Goal: Information Seeking & Learning: Find specific fact

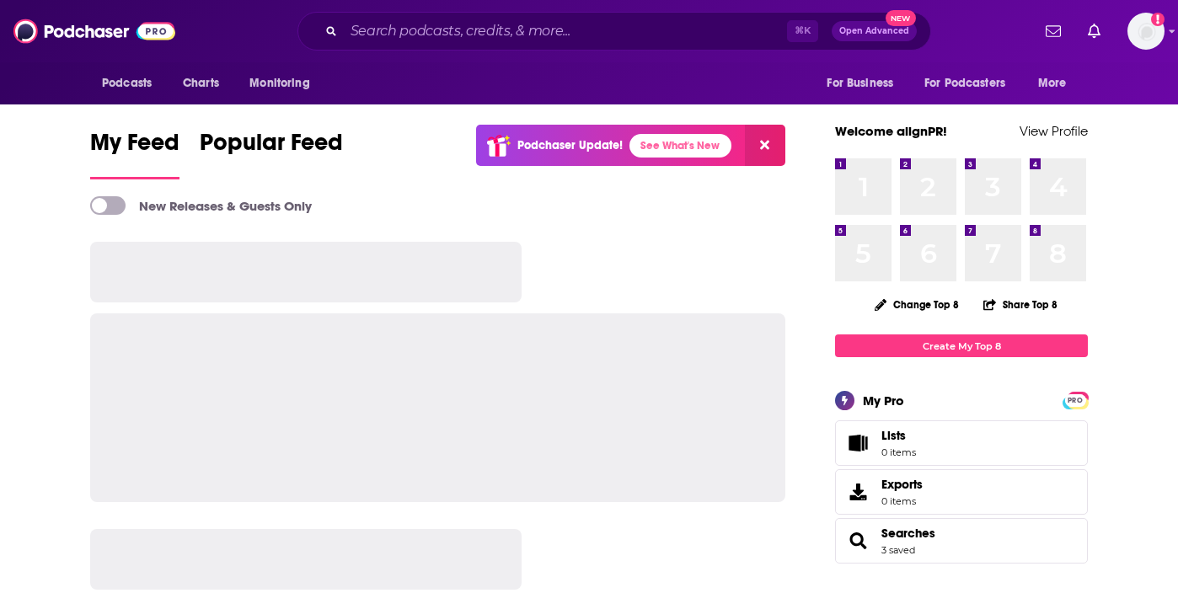
click at [0, 0] on span "Monitoring" at bounding box center [0, 0] width 0 height 0
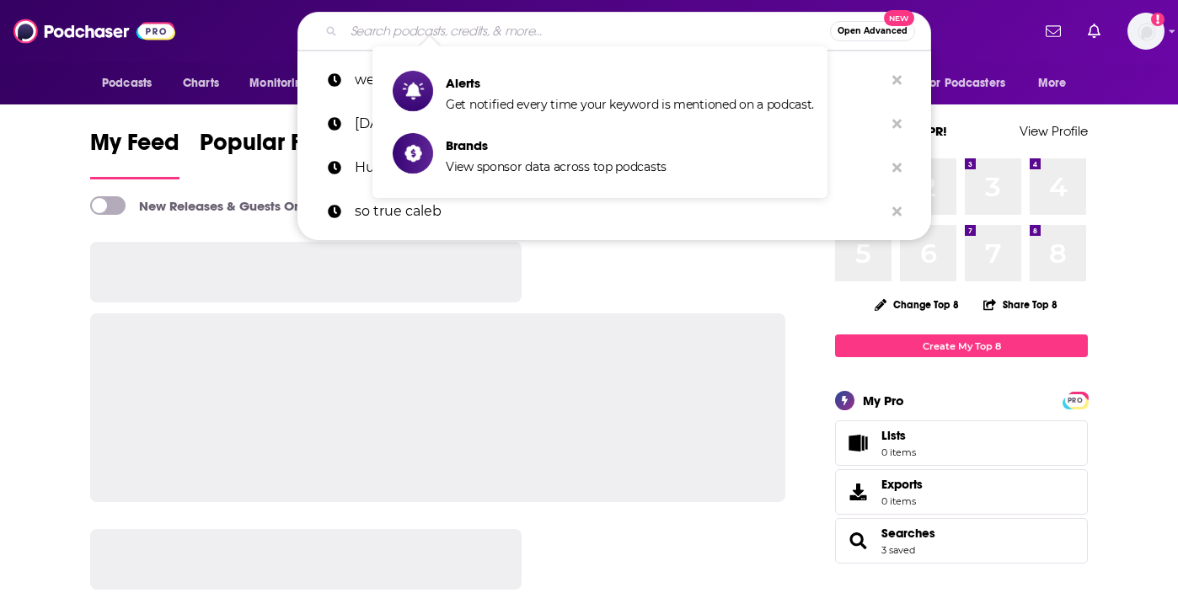
click at [506, 18] on input "Search podcasts, credits, & more..." at bounding box center [587, 31] width 486 height 27
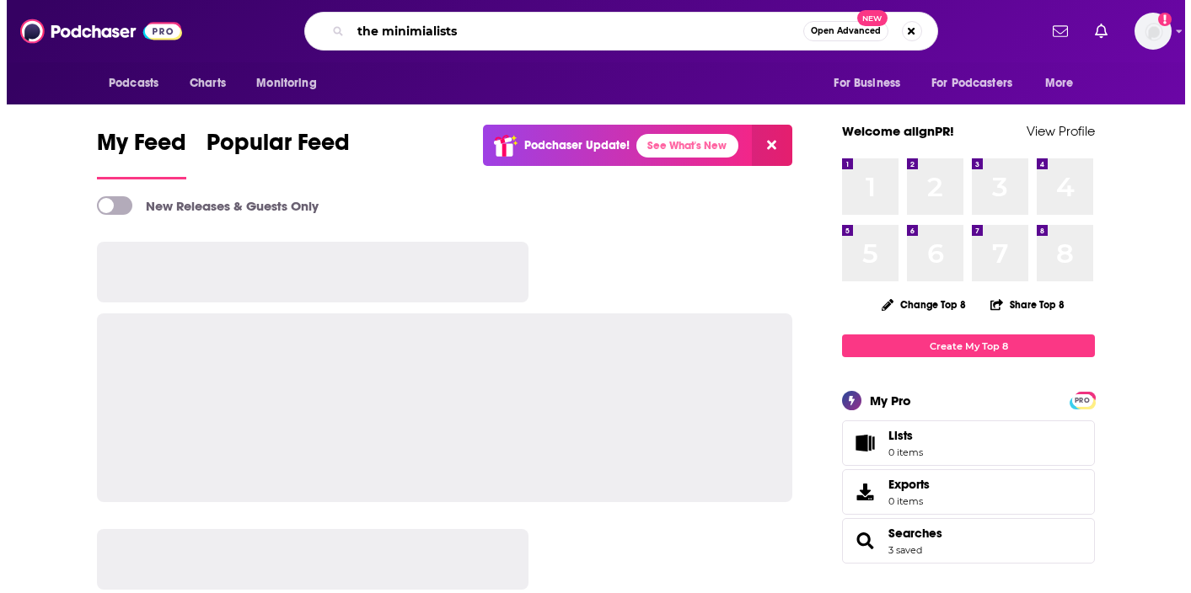
scroll to position [0, 15]
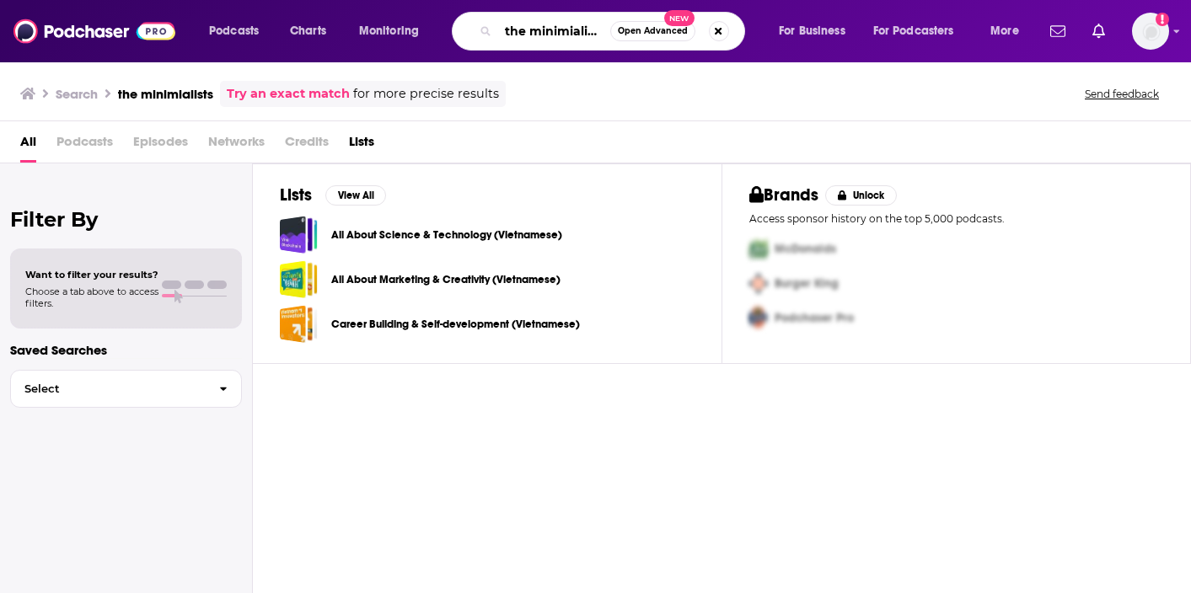
click at [579, 24] on input "the minimialists" at bounding box center [554, 31] width 112 height 27
type input "the minimalist"
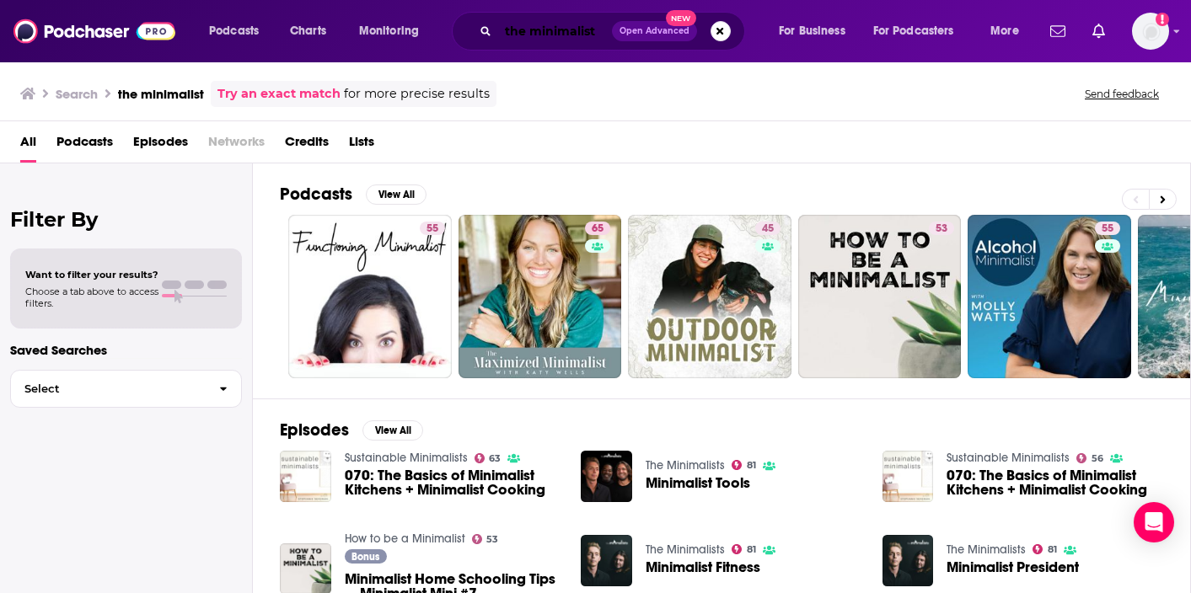
click at [570, 35] on input "the minimalist" at bounding box center [555, 31] width 114 height 27
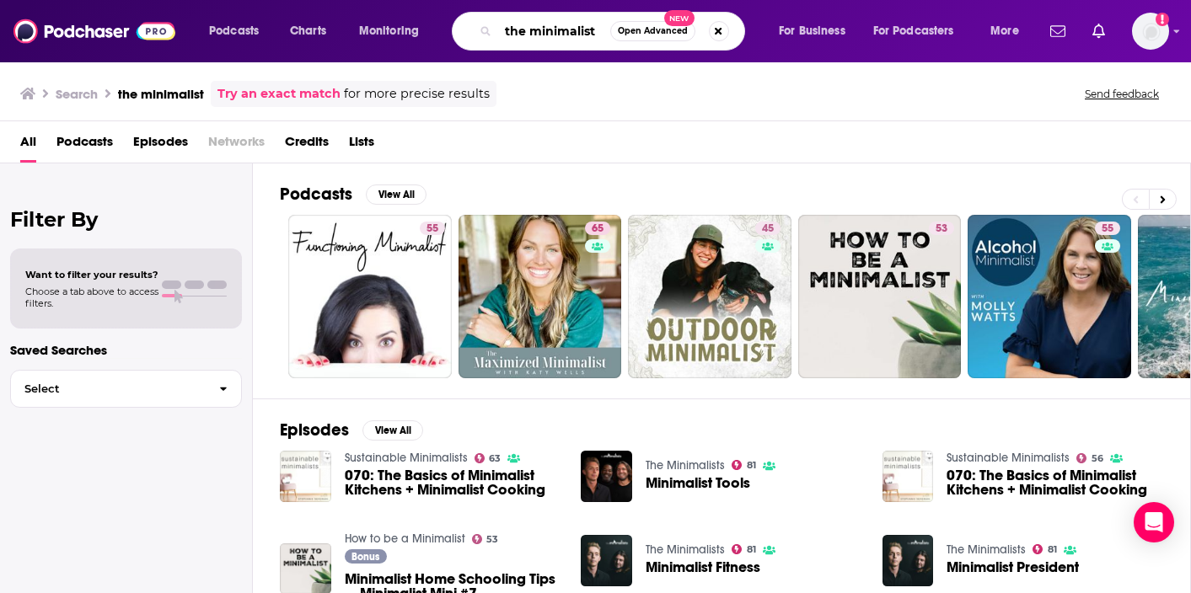
click at [570, 35] on input "the minimalist" at bounding box center [554, 31] width 112 height 27
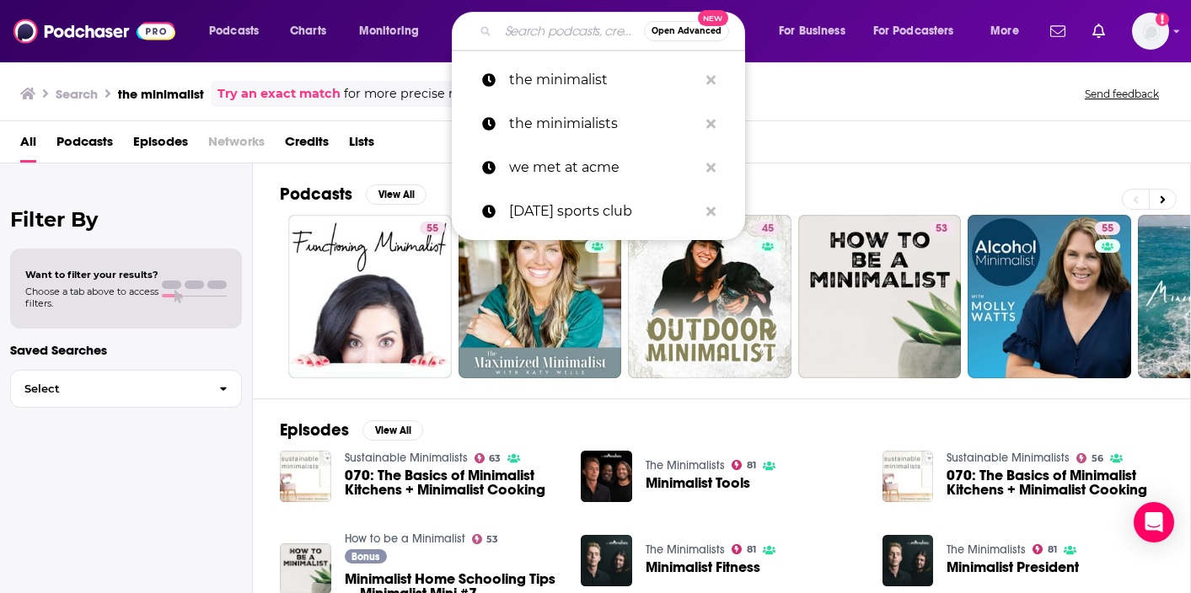
paste input "The Minimalists"
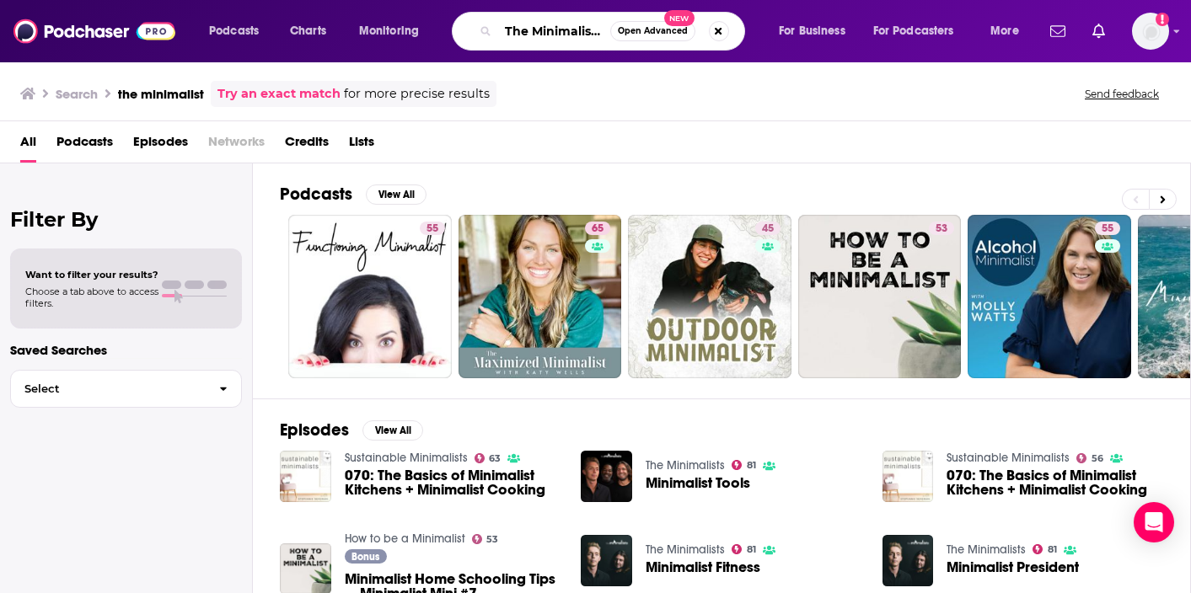
type input "The Minimalists"
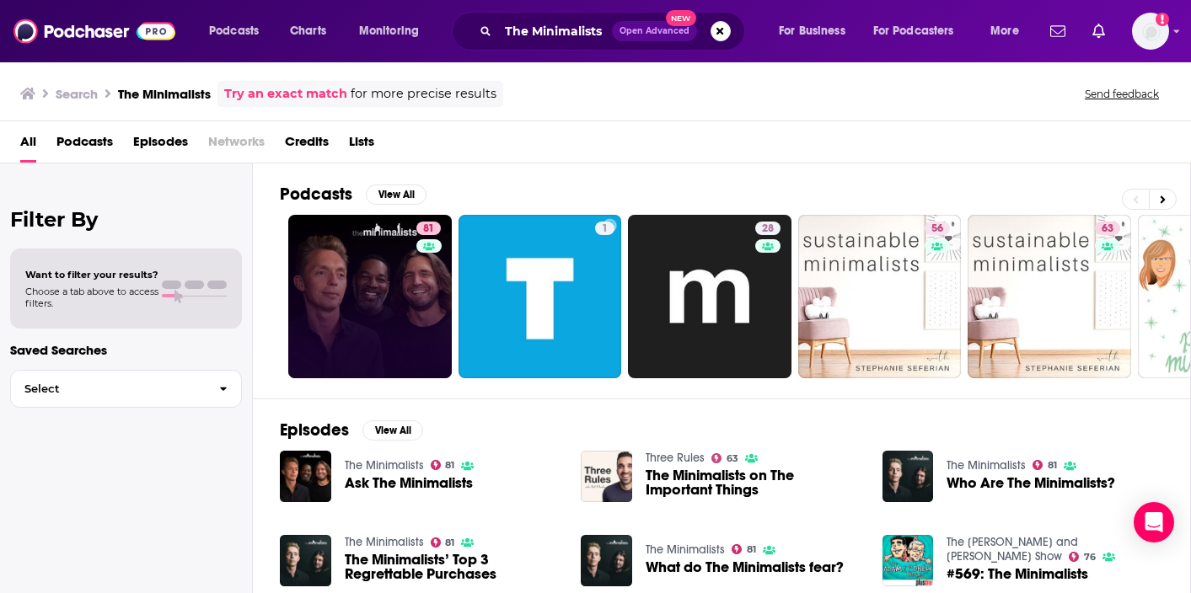
click at [386, 273] on link "81" at bounding box center [369, 296] width 163 height 163
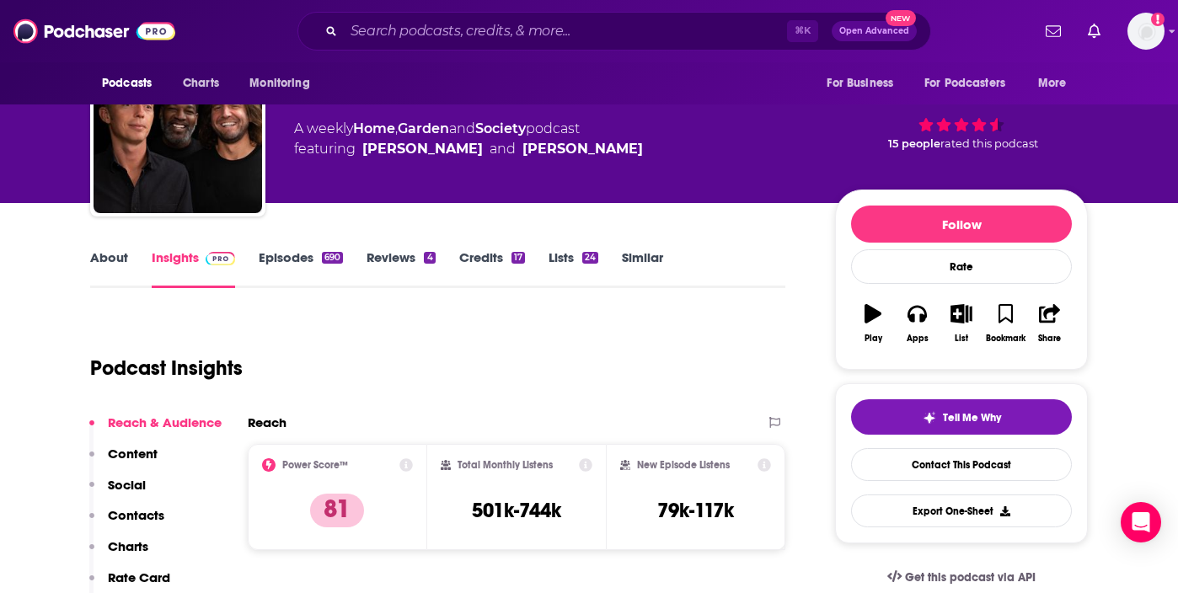
scroll to position [73, 0]
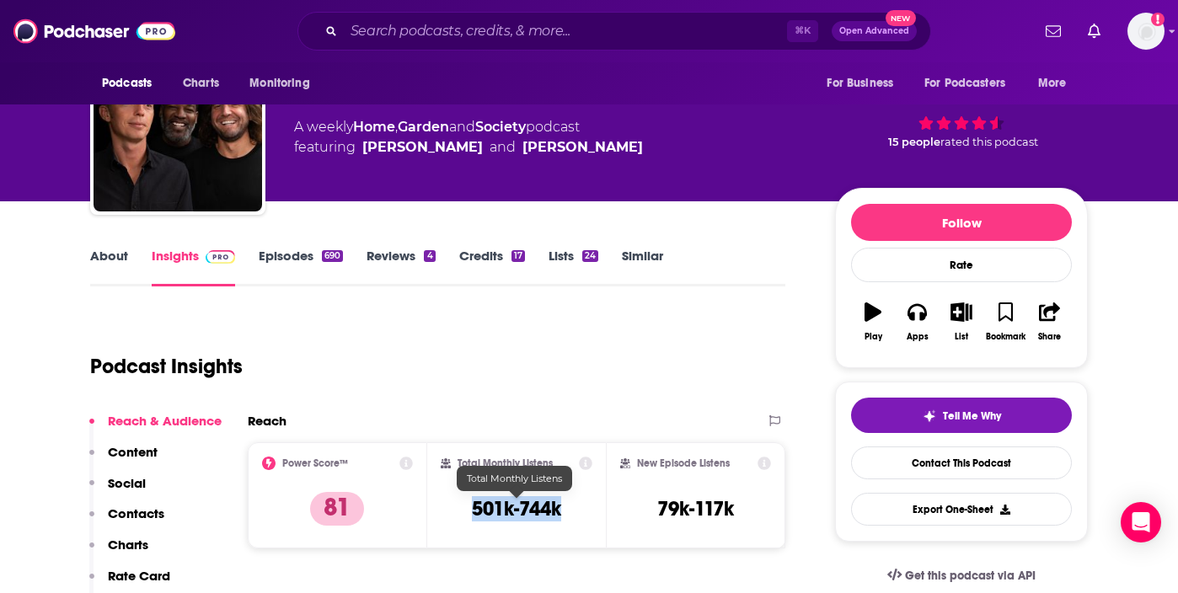
drag, startPoint x: 488, startPoint y: 512, endPoint x: 562, endPoint y: 516, distance: 74.2
click at [562, 516] on div "Total Monthly Listens 501k-744k" at bounding box center [517, 496] width 153 height 78
copy h3 "501k-744k"
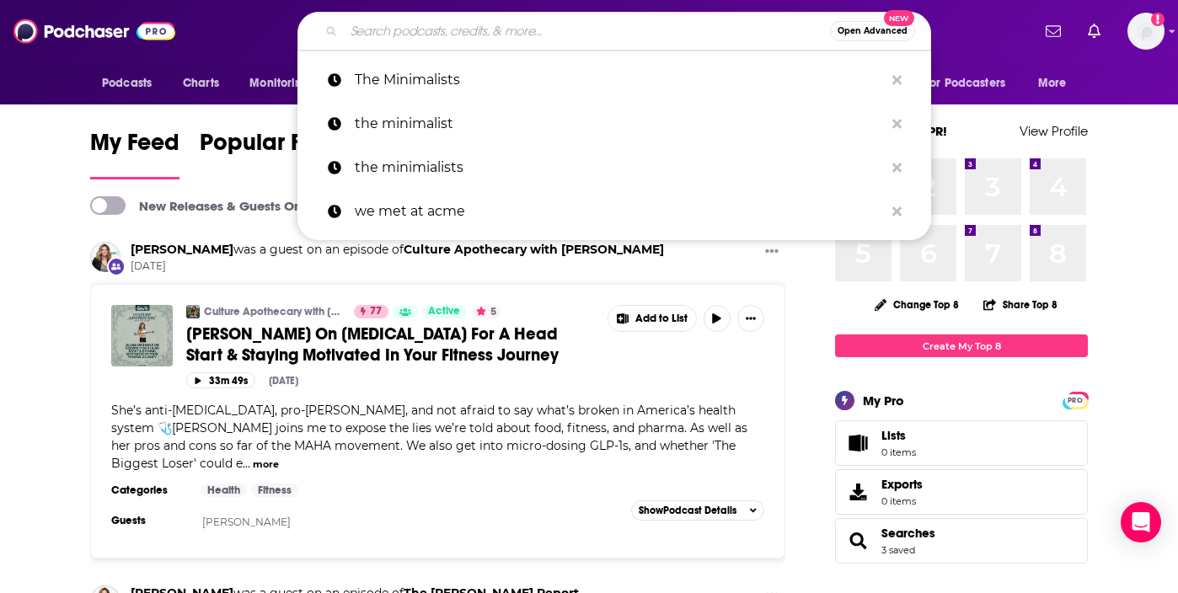
click at [520, 24] on input "Search podcasts, credits, & more..." at bounding box center [587, 31] width 486 height 27
paste input "The [PERSON_NAME] Show"
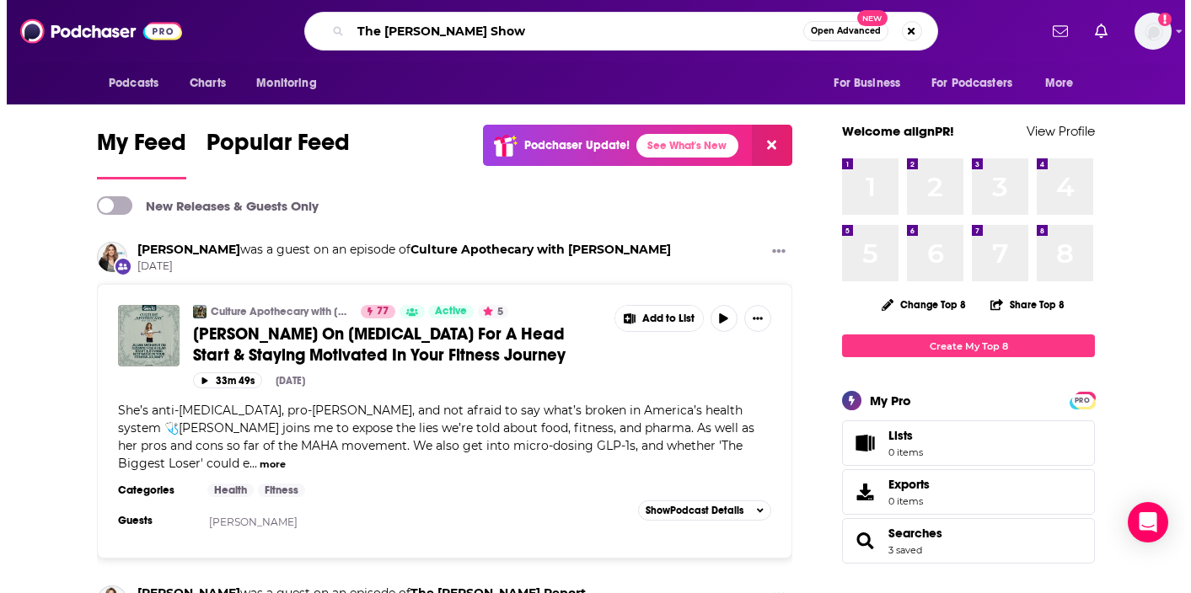
scroll to position [0, 77]
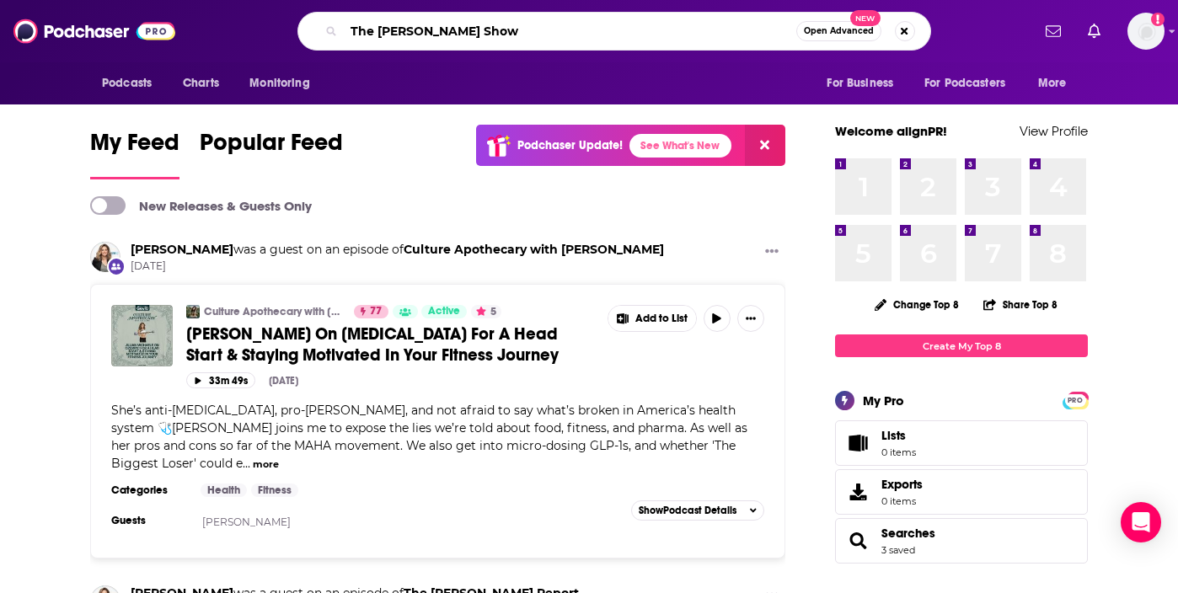
type input "The [PERSON_NAME] Show"
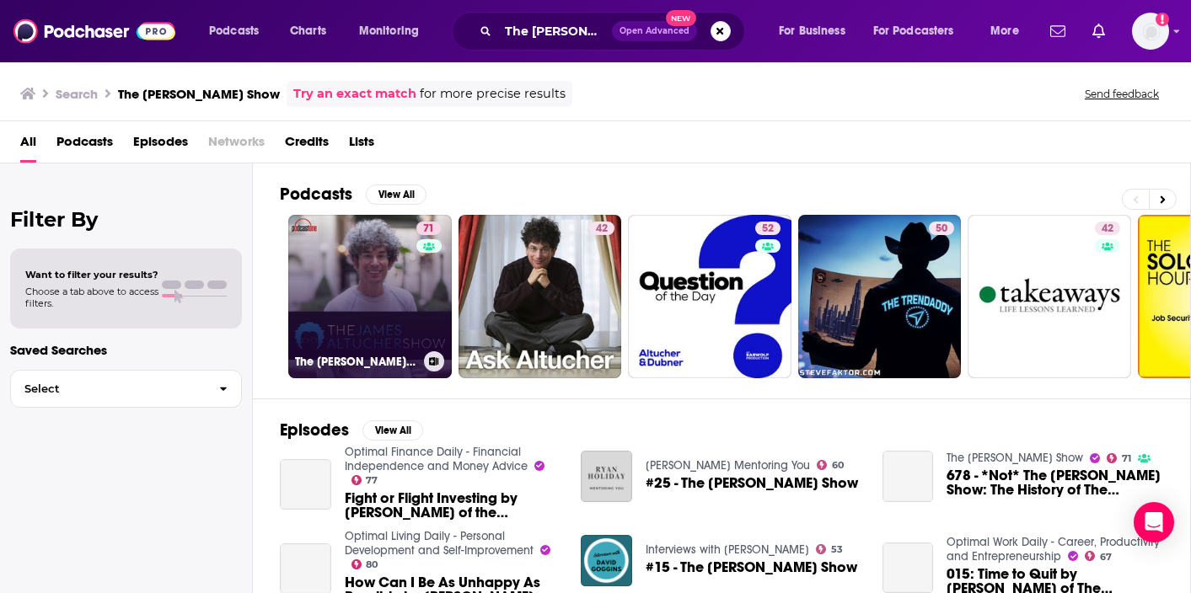
click at [417, 297] on div "71" at bounding box center [430, 287] width 29 height 130
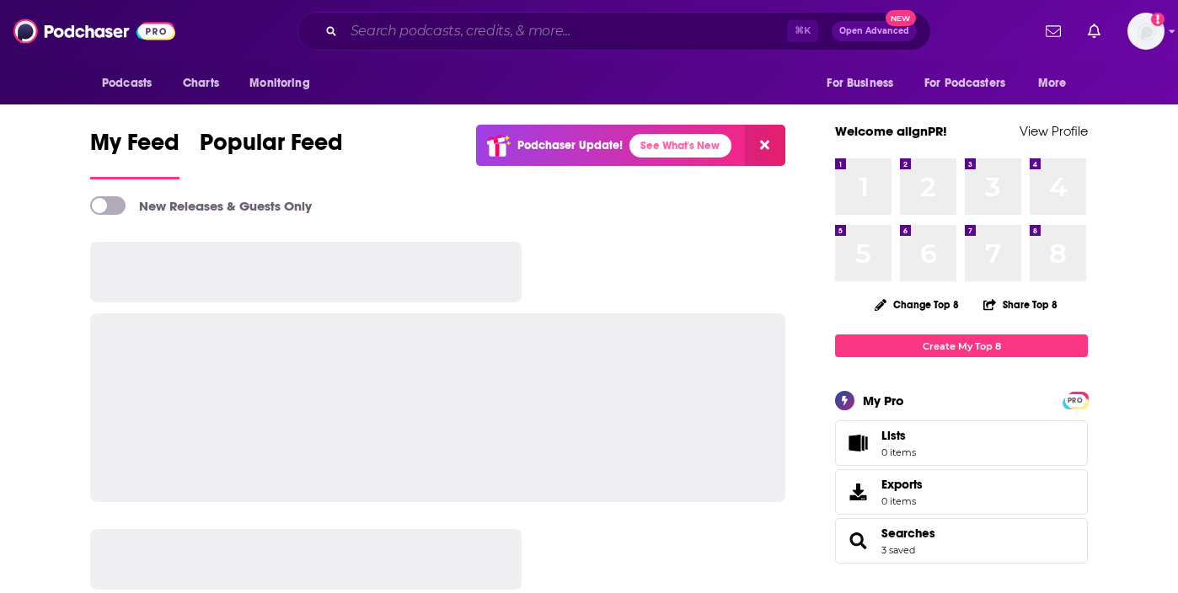
click at [537, 38] on input "Search podcasts, credits, & more..." at bounding box center [565, 31] width 443 height 27
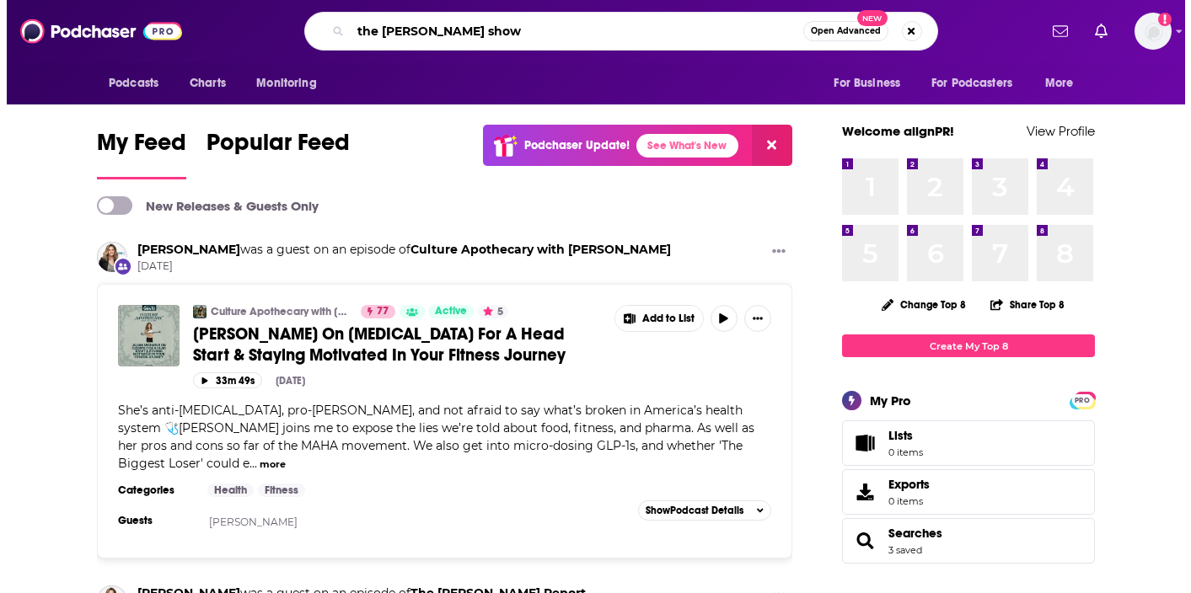
scroll to position [0, 69]
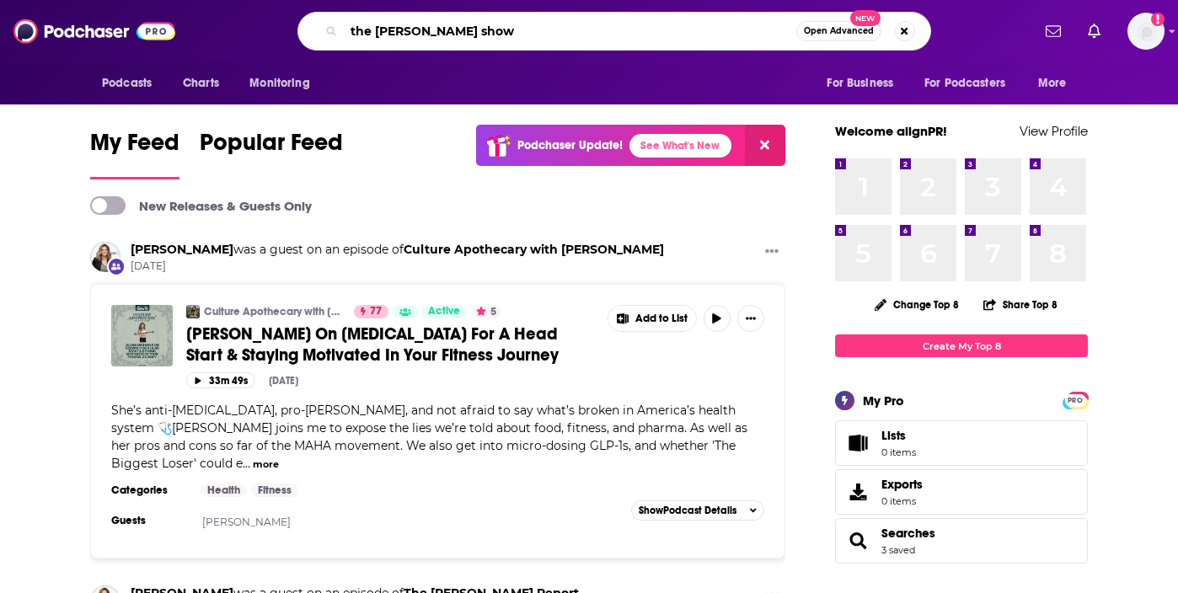
type input "the [PERSON_NAME] show"
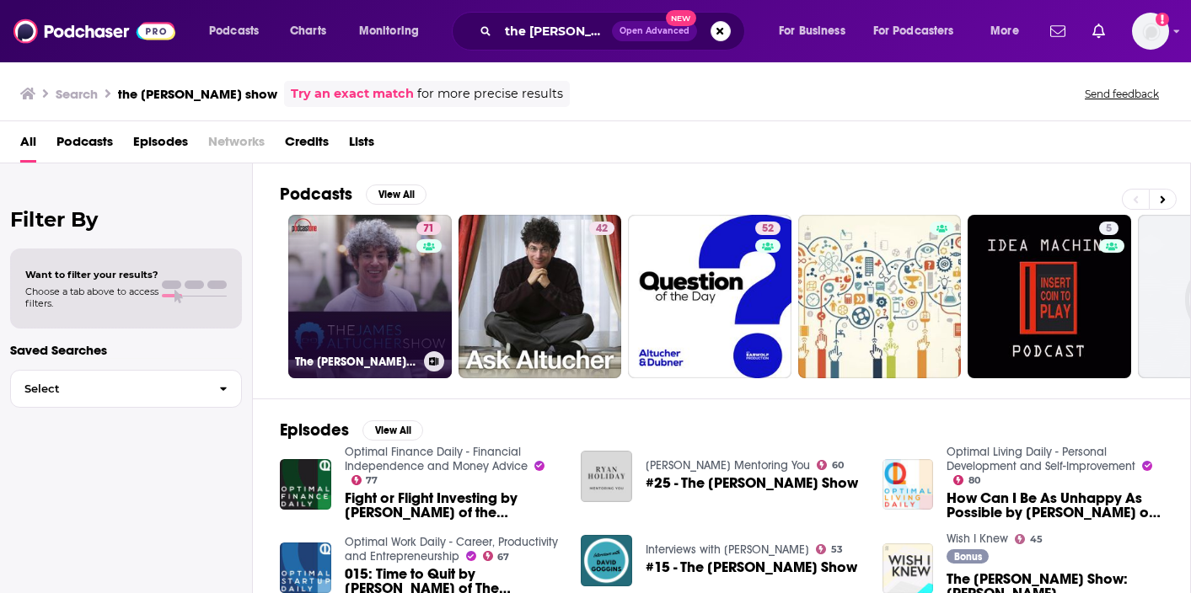
click at [431, 305] on div "71" at bounding box center [430, 287] width 29 height 130
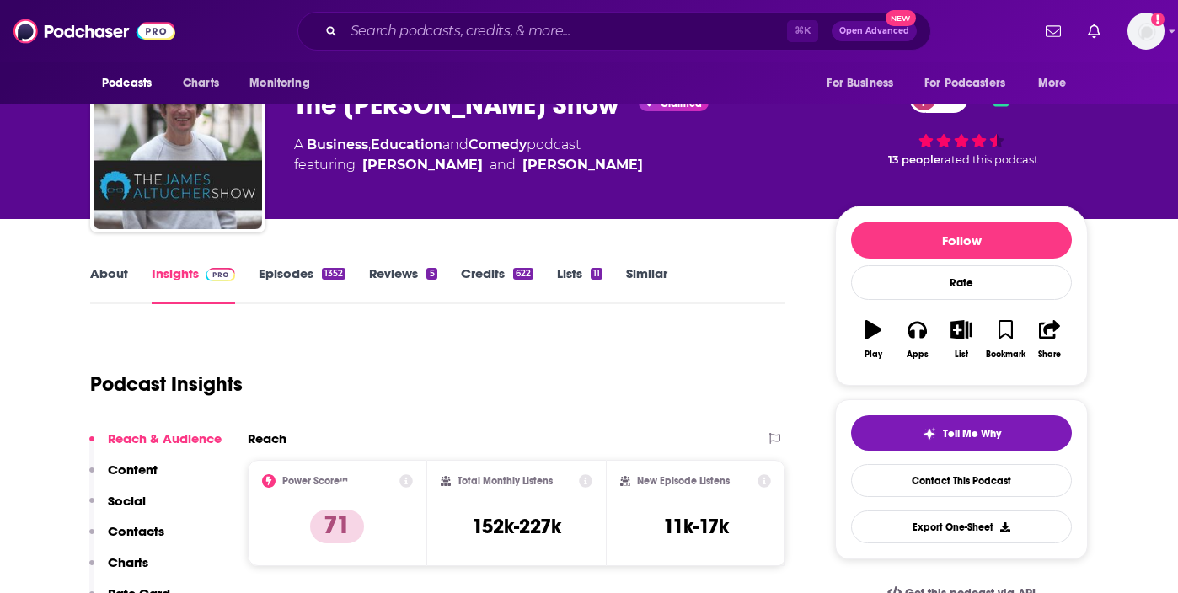
scroll to position [83, 0]
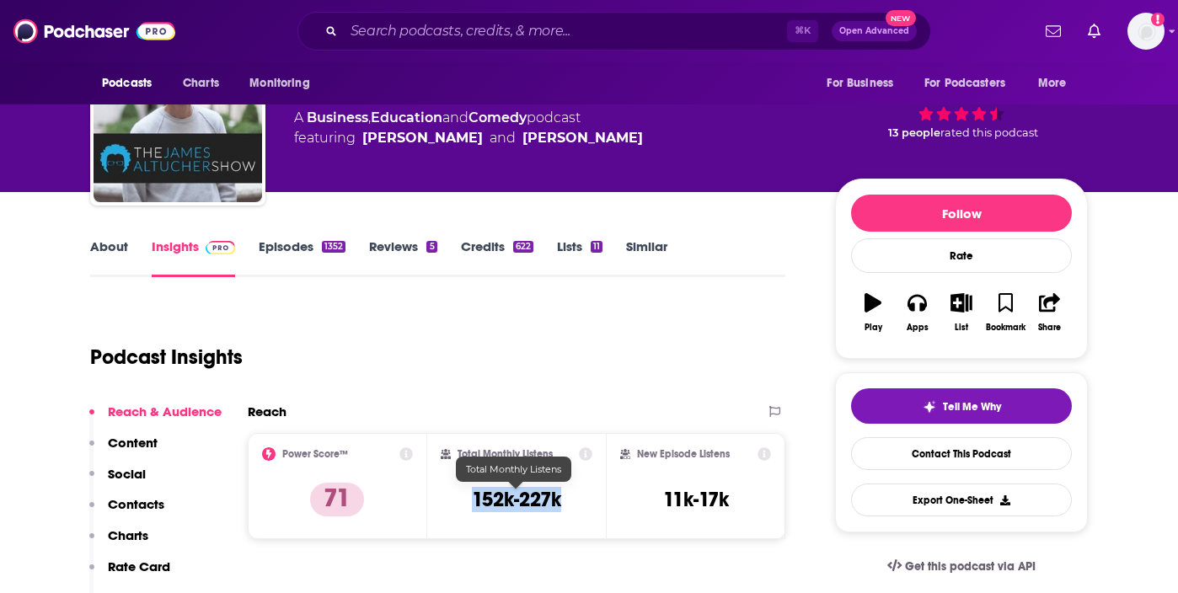
drag, startPoint x: 469, startPoint y: 506, endPoint x: 574, endPoint y: 506, distance: 104.5
click at [574, 506] on div "Total Monthly Listens 152k-227k" at bounding box center [517, 486] width 153 height 78
copy h3 "152k-227k"
